Goal: Find specific page/section: Find specific page/section

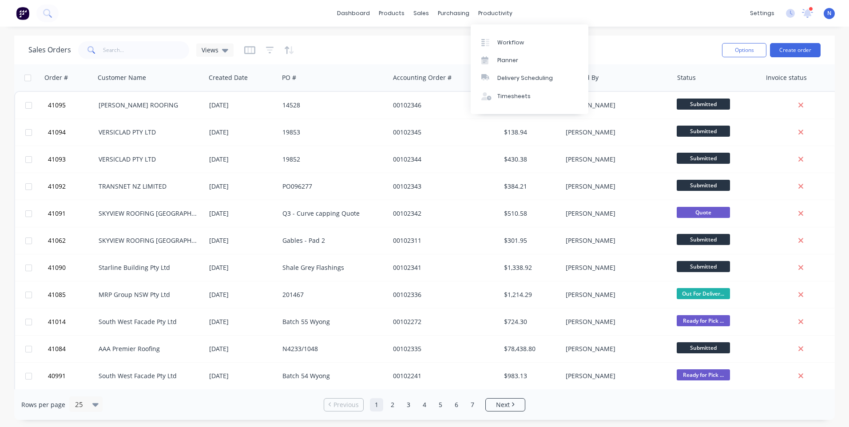
click at [503, 16] on div "productivity" at bounding box center [495, 13] width 43 height 13
click at [509, 41] on div "Workflow" at bounding box center [510, 43] width 27 height 8
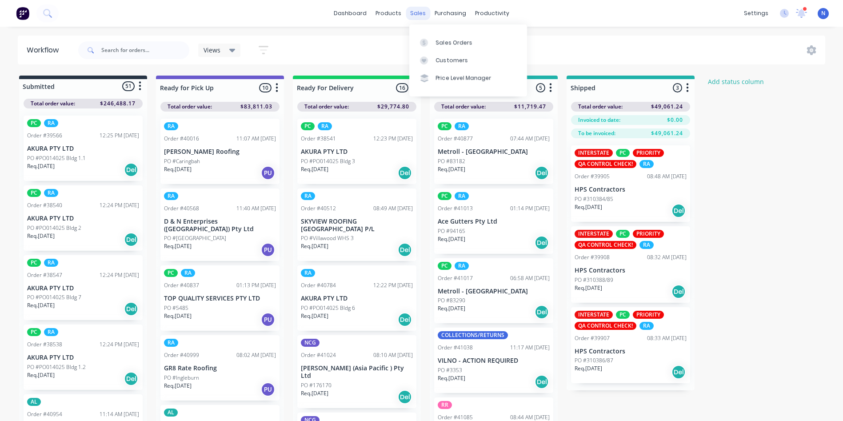
click at [419, 13] on div "sales" at bounding box center [417, 13] width 24 height 13
click at [443, 42] on div "Sales Orders" at bounding box center [454, 43] width 36 height 8
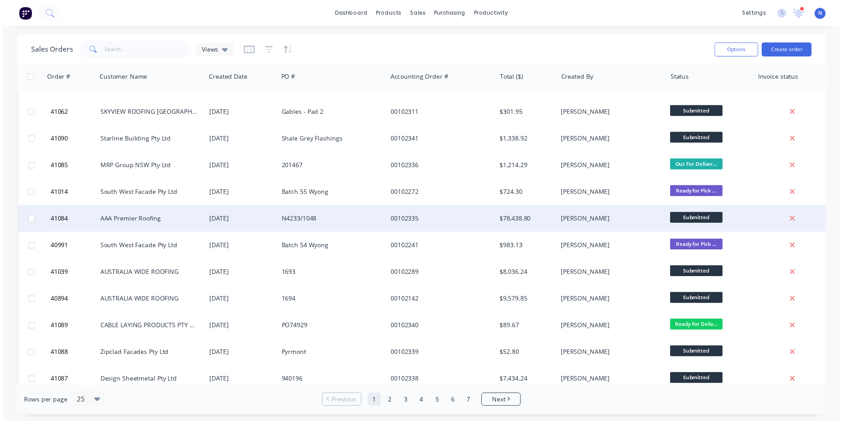
scroll to position [222, 0]
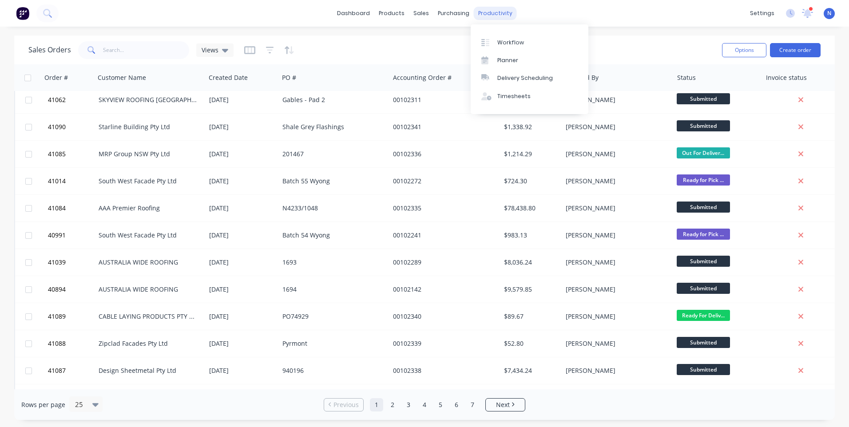
click at [488, 14] on div "productivity" at bounding box center [495, 13] width 43 height 13
click at [503, 42] on div "Workflow" at bounding box center [510, 43] width 27 height 8
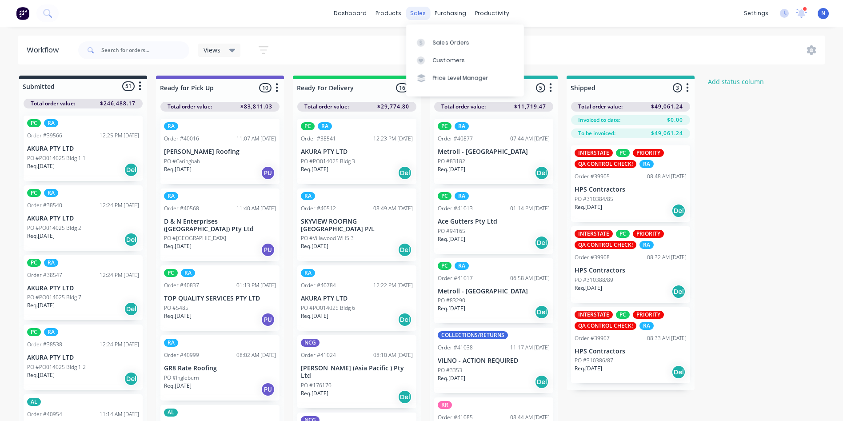
click at [417, 14] on div "sales" at bounding box center [417, 13] width 24 height 13
click at [447, 40] on div "Sales Orders" at bounding box center [451, 43] width 36 height 8
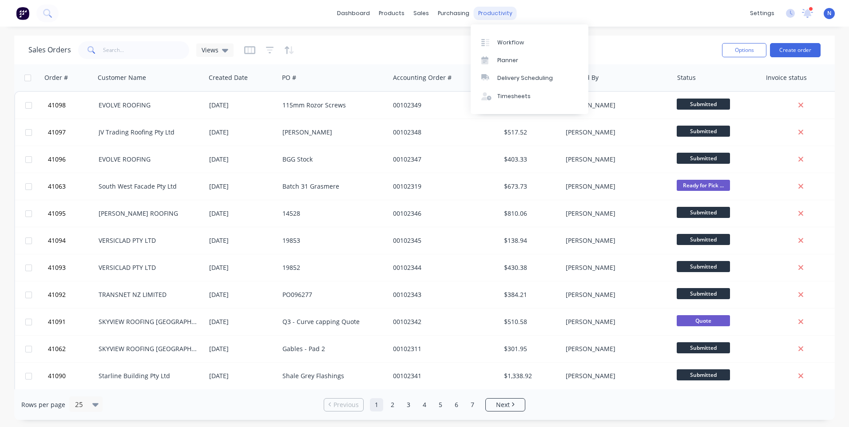
click at [491, 15] on div "productivity" at bounding box center [495, 13] width 43 height 13
click at [508, 45] on div "Workflow" at bounding box center [510, 43] width 27 height 8
